Goal: Task Accomplishment & Management: Manage account settings

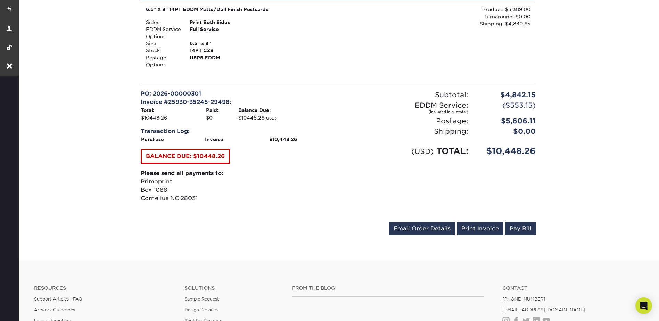
scroll to position [486, 0]
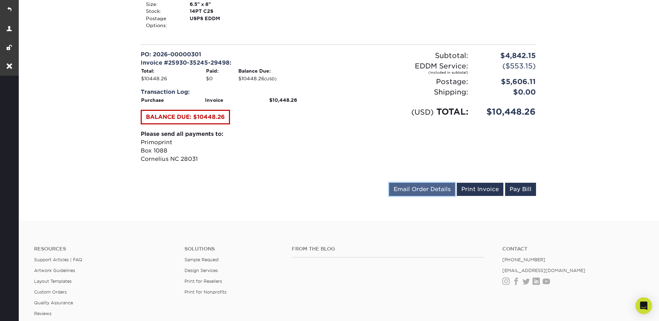
click at [407, 188] on link "Email Order Details" at bounding box center [422, 189] width 66 height 13
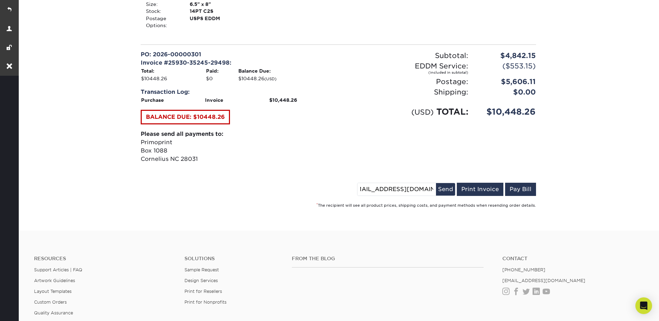
scroll to position [0, 14]
drag, startPoint x: 363, startPoint y: 189, endPoint x: 438, endPoint y: 195, distance: 75.3
click at [438, 195] on div "CHE@sanbenitocountyca.gov Send" at bounding box center [406, 189] width 98 height 13
paste input "mvaca"
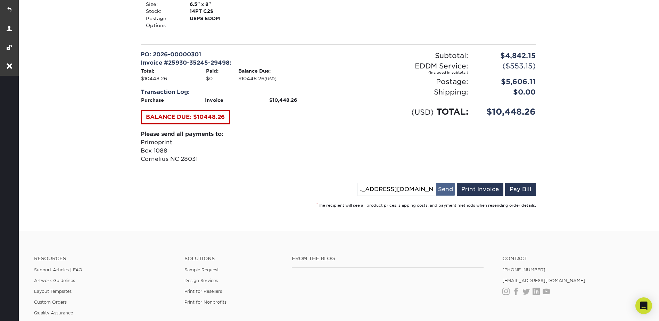
type input "mvaca@sanbenitocountyca.gov"
click at [451, 190] on button "Send" at bounding box center [445, 189] width 19 height 13
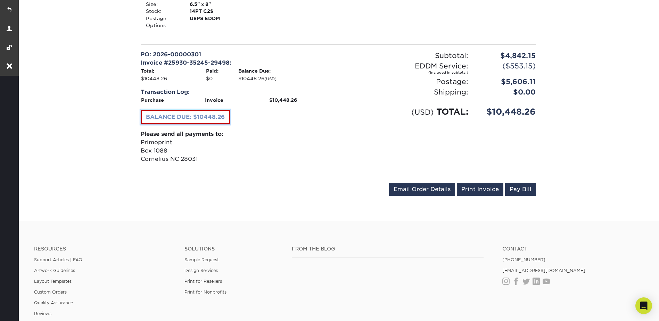
click at [211, 116] on link "BALANCE DUE: $10448.26" at bounding box center [185, 117] width 89 height 15
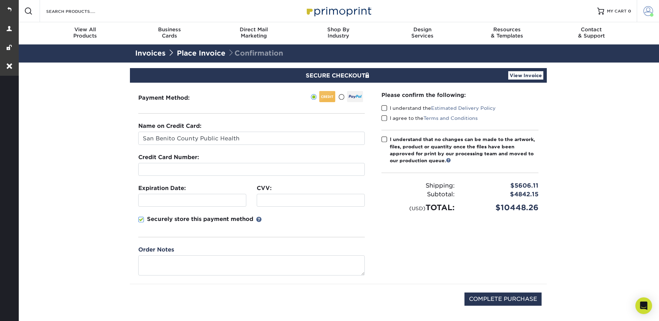
click at [647, 5] on link "Account" at bounding box center [648, 11] width 22 height 22
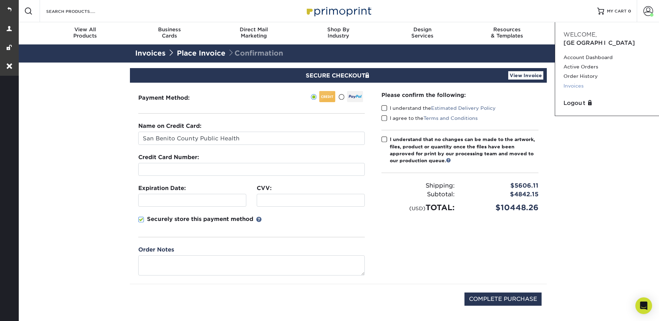
click at [575, 85] on link "Invoices" at bounding box center [607, 85] width 87 height 9
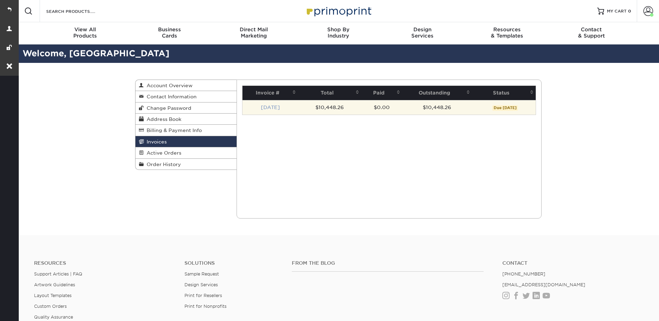
drag, startPoint x: 262, startPoint y: 104, endPoint x: 276, endPoint y: 109, distance: 14.8
click at [261, 104] on td "[DATE]" at bounding box center [271, 107] width 56 height 15
click at [274, 110] on td "[DATE]" at bounding box center [271, 107] width 56 height 15
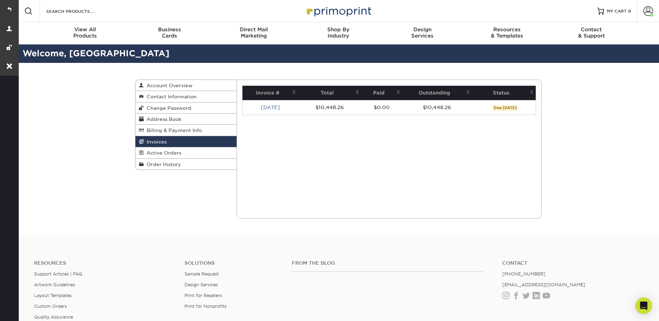
click at [272, 105] on link "[DATE]" at bounding box center [270, 108] width 19 height 6
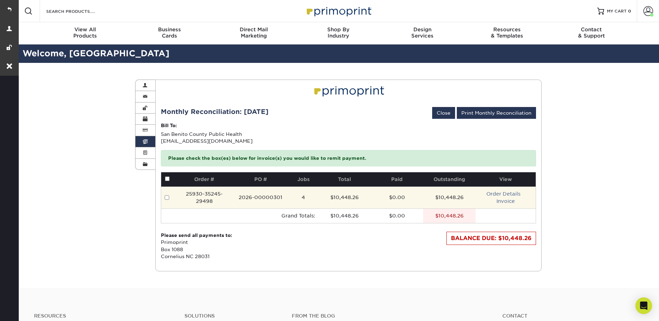
click at [168, 196] on input "checkbox" at bounding box center [167, 197] width 5 height 5
checkbox input "true"
click at [428, 199] on td "$10,448.26" at bounding box center [449, 198] width 52 height 22
click at [504, 199] on link "Invoice" at bounding box center [506, 201] width 18 height 6
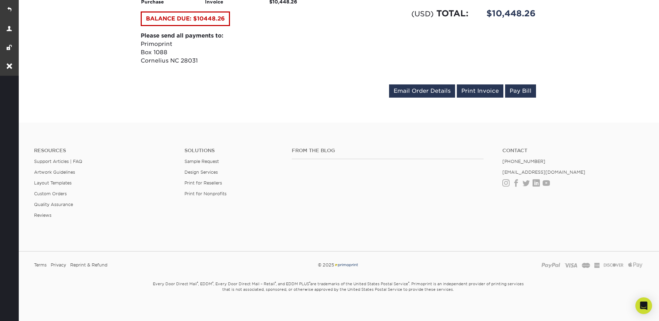
scroll to position [590, 0]
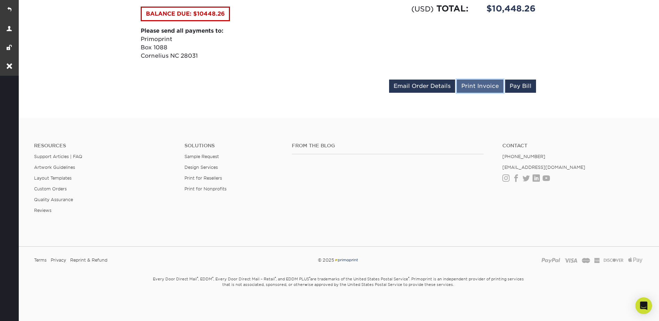
click at [482, 85] on link "Print Invoice" at bounding box center [480, 86] width 47 height 13
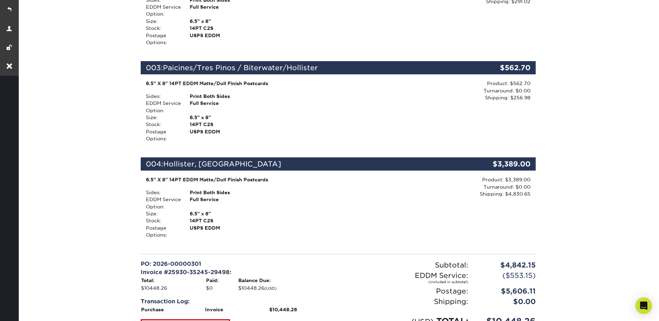
scroll to position [346, 0]
